Goal: Find specific page/section: Find specific page/section

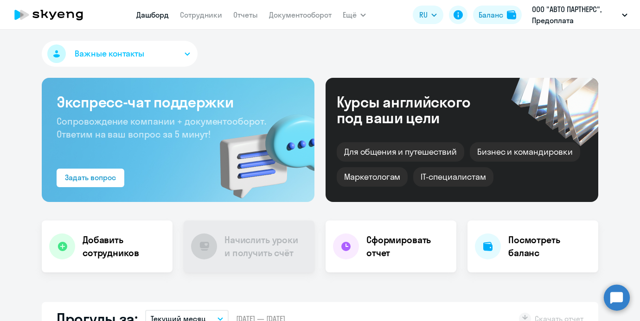
click at [192, 9] on app-menu-item-link "Сотрудники" at bounding box center [201, 15] width 42 height 12
click at [186, 16] on link "Сотрудники" at bounding box center [201, 14] width 42 height 9
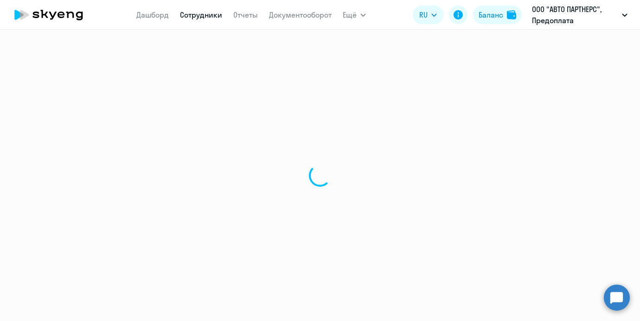
select select "30"
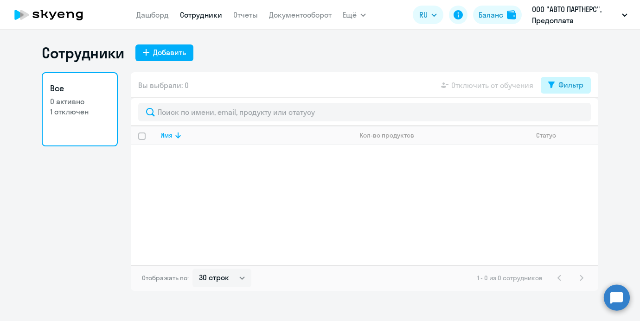
click at [570, 77] on button "Фильтр" at bounding box center [566, 85] width 50 height 17
click at [569, 81] on div "Фильтр" at bounding box center [570, 84] width 25 height 11
click at [577, 115] on span at bounding box center [576, 115] width 16 height 9
click at [568, 115] on input "checkbox" at bounding box center [567, 115] width 0 height 0
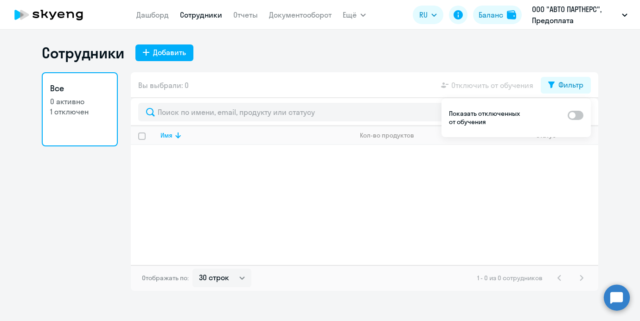
checkbox input "true"
click at [421, 49] on div "Сотрудники Добавить" at bounding box center [320, 53] width 556 height 19
